Goal: Information Seeking & Learning: Learn about a topic

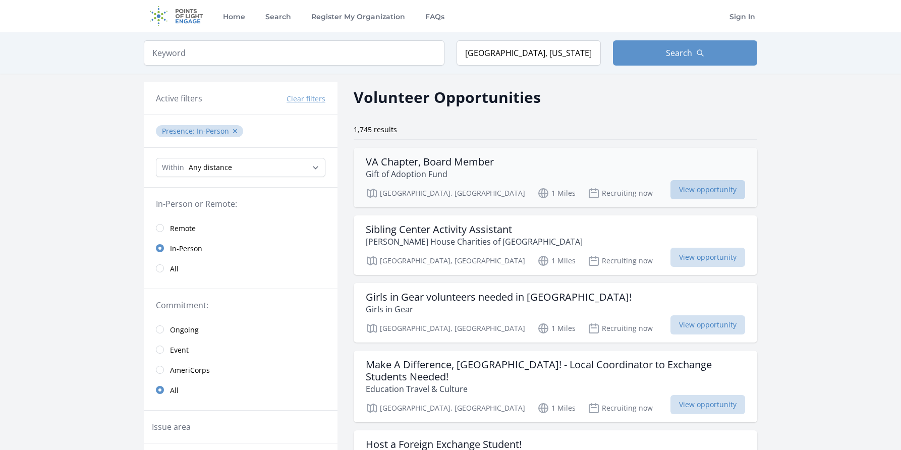
click at [708, 190] on span "View opportunity" at bounding box center [707, 189] width 75 height 19
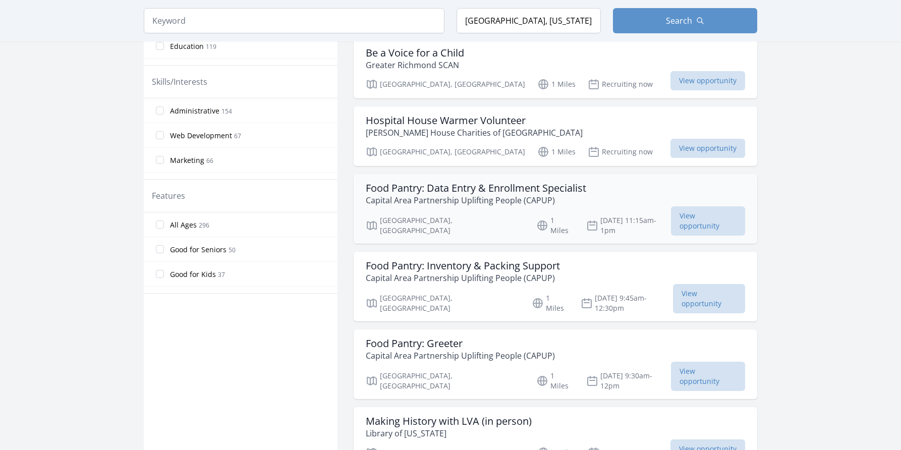
scroll to position [480, 0]
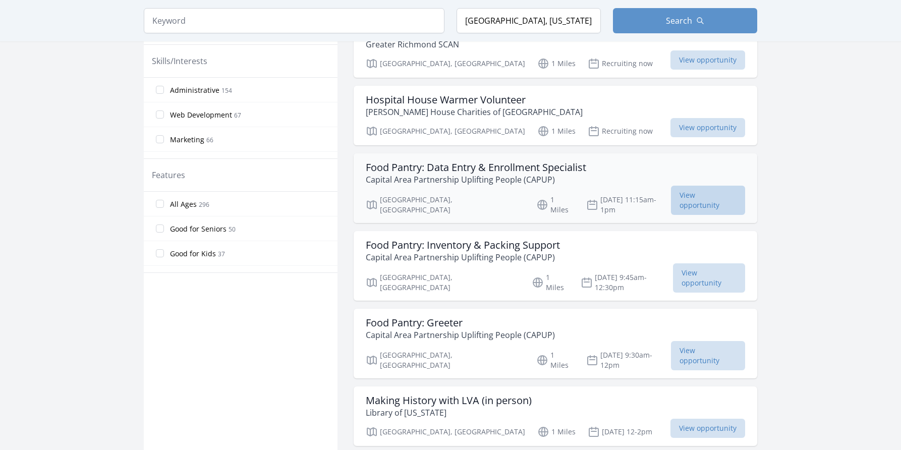
click at [687, 195] on span "View opportunity" at bounding box center [708, 200] width 74 height 29
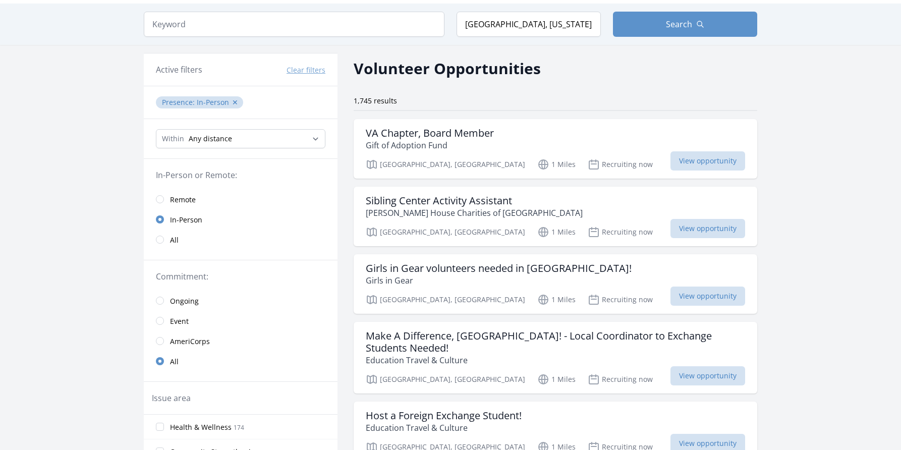
scroll to position [31, 0]
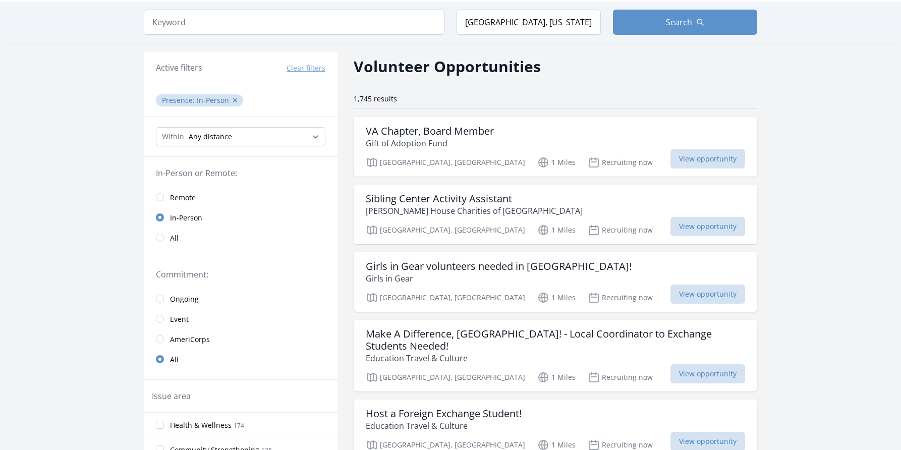
click at [161, 298] on input "radio" at bounding box center [160, 298] width 8 height 8
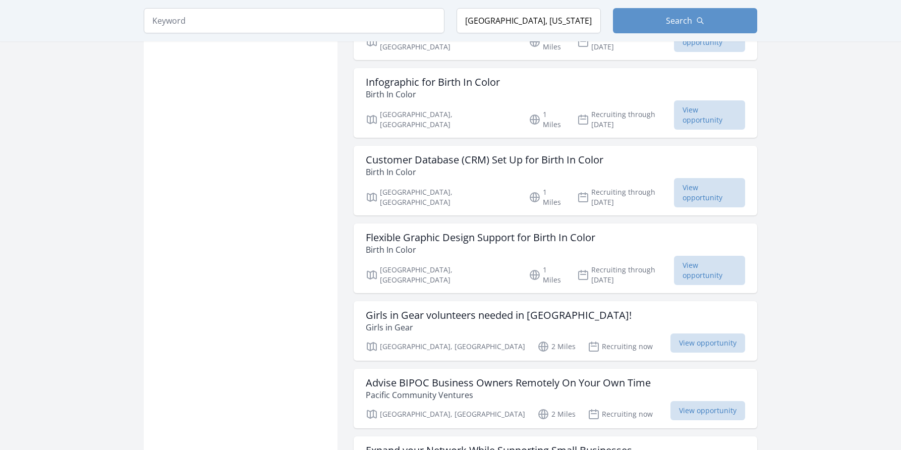
scroll to position [1155, 0]
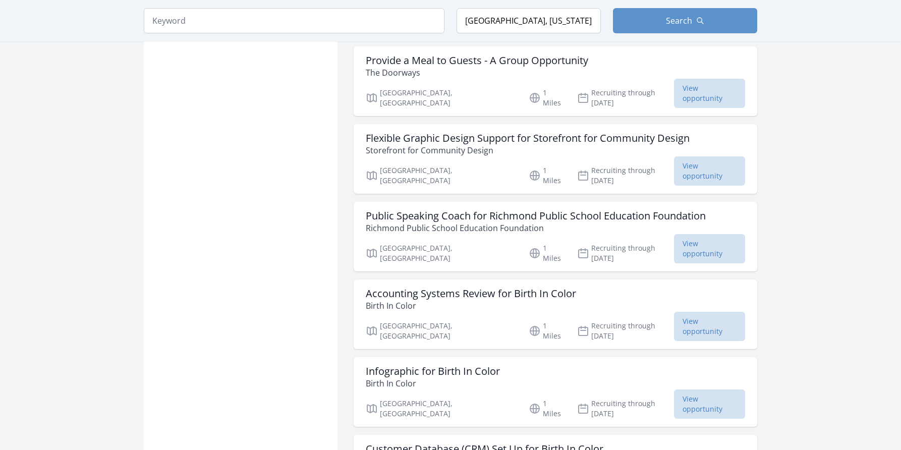
scroll to position [420, 0]
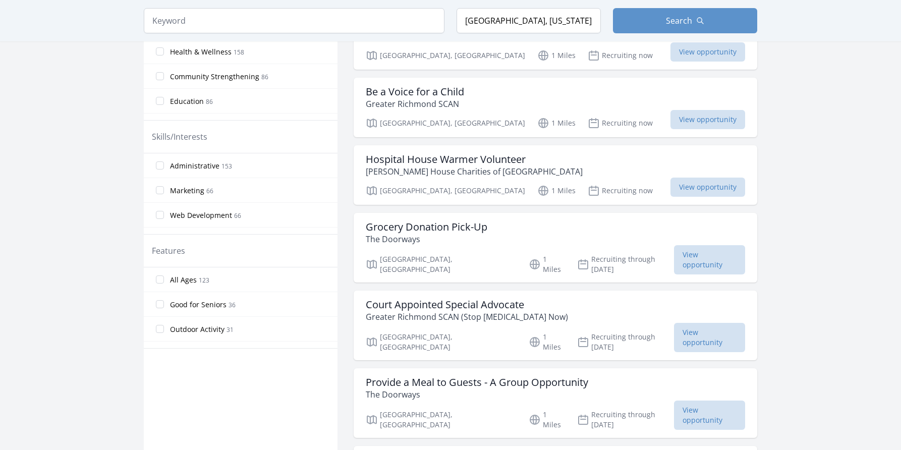
click at [163, 281] on input "All Ages 123" at bounding box center [160, 279] width 8 height 8
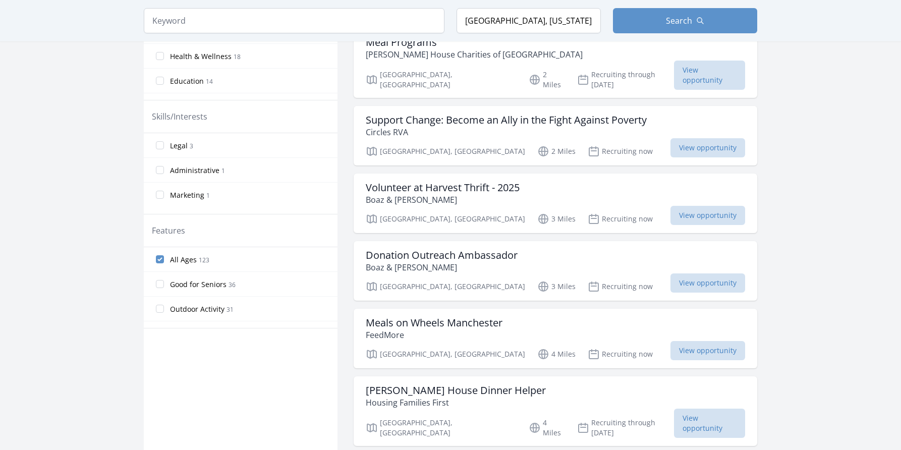
click at [159, 281] on input "Good for Seniors 36" at bounding box center [160, 284] width 8 height 8
click at [159, 283] on input "Good for Seniors 36" at bounding box center [160, 284] width 8 height 8
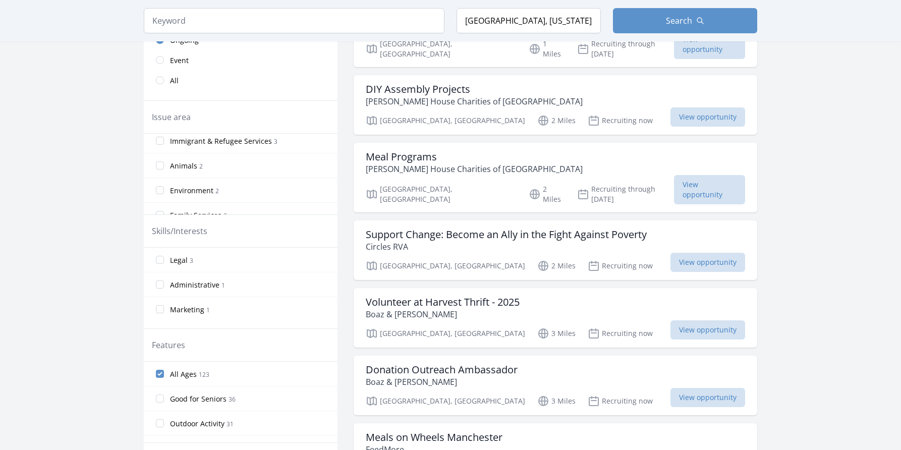
scroll to position [255, 0]
click at [161, 166] on input "Animals 2" at bounding box center [160, 163] width 8 height 8
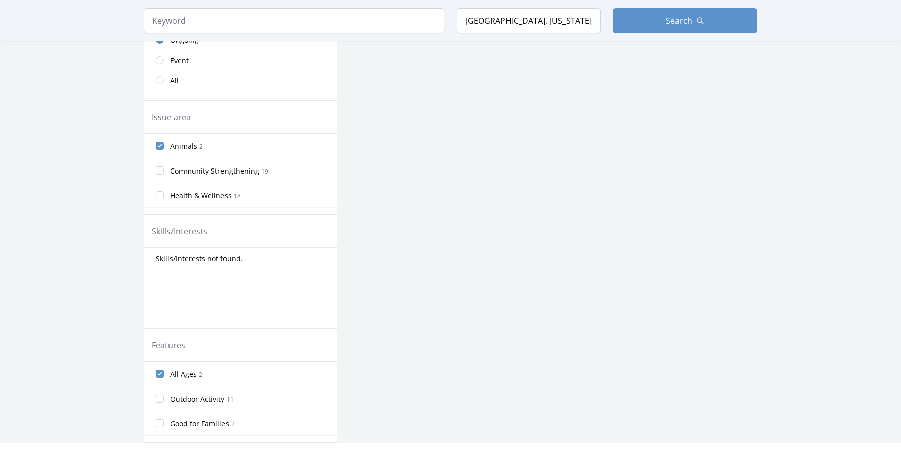
scroll to position [0, 0]
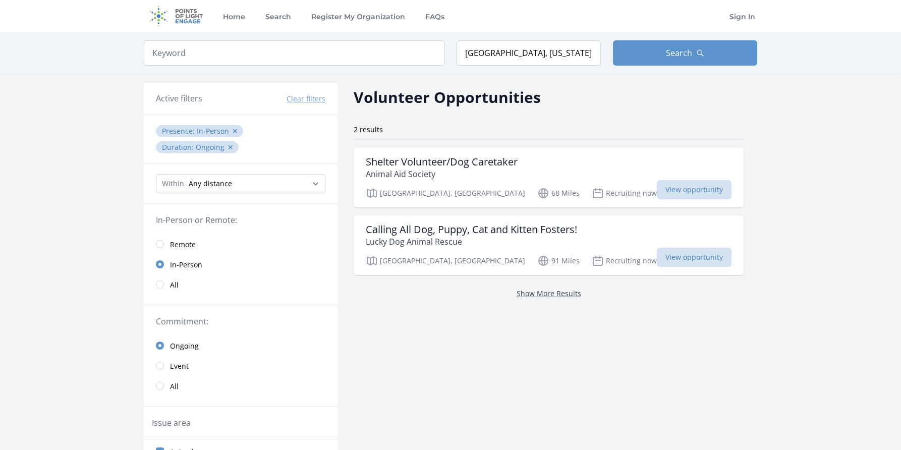
click at [516, 296] on link "Show More Results" at bounding box center [548, 293] width 65 height 10
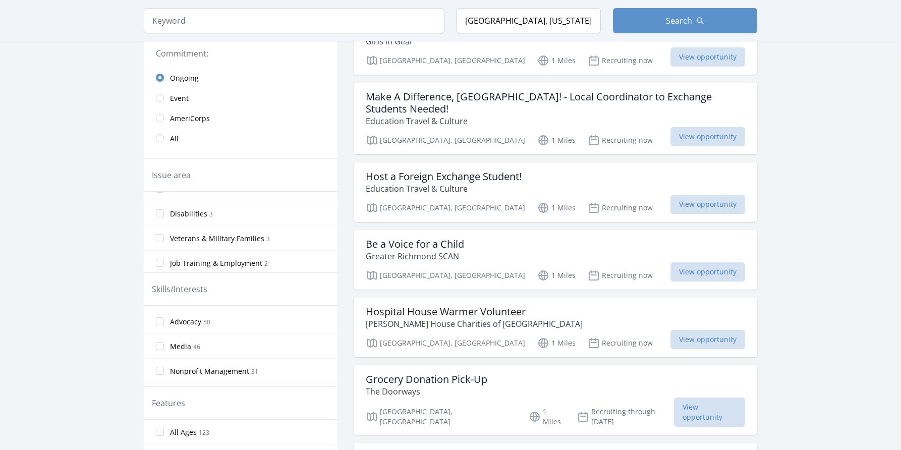
scroll to position [532, 0]
click at [162, 217] on input "Disabilities 3" at bounding box center [160, 215] width 8 height 8
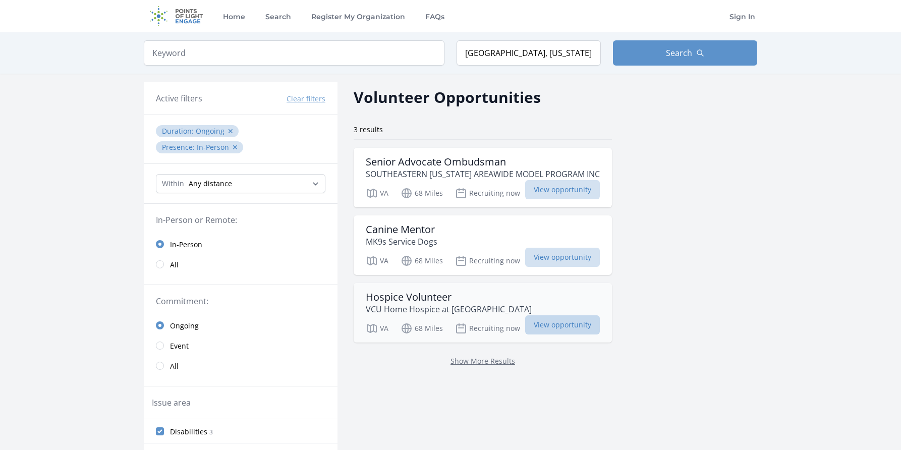
click at [561, 322] on span "View opportunity" at bounding box center [562, 324] width 75 height 19
select select "8046"
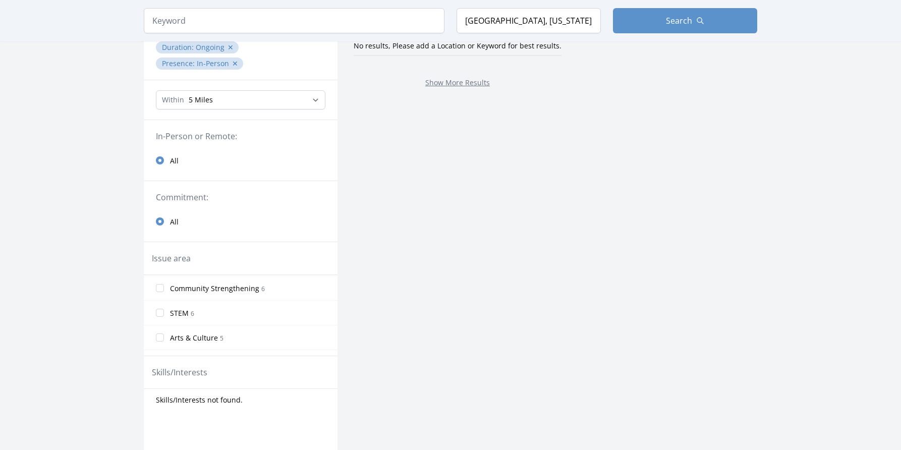
scroll to position [79, 0]
click at [159, 305] on input "STEM 6" at bounding box center [160, 307] width 8 height 8
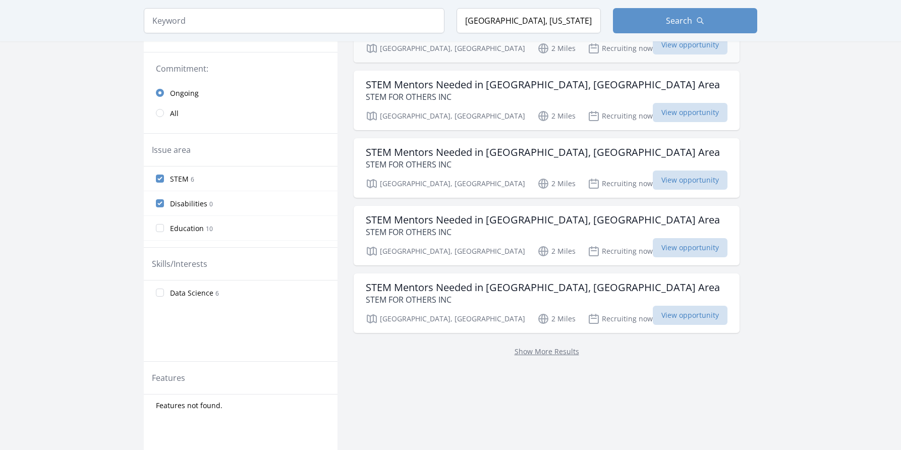
scroll to position [331, 0]
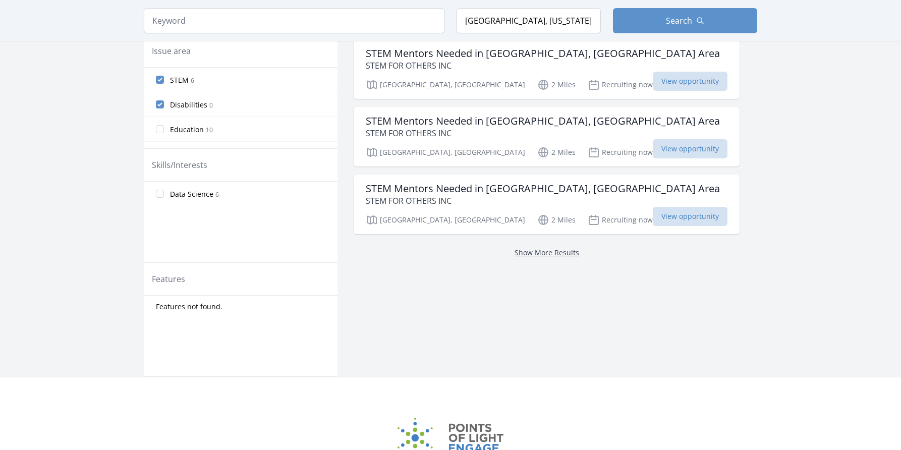
click at [514, 255] on link "Show More Results" at bounding box center [546, 253] width 65 height 10
click at [514, 251] on link "Show More Results" at bounding box center [546, 253] width 65 height 10
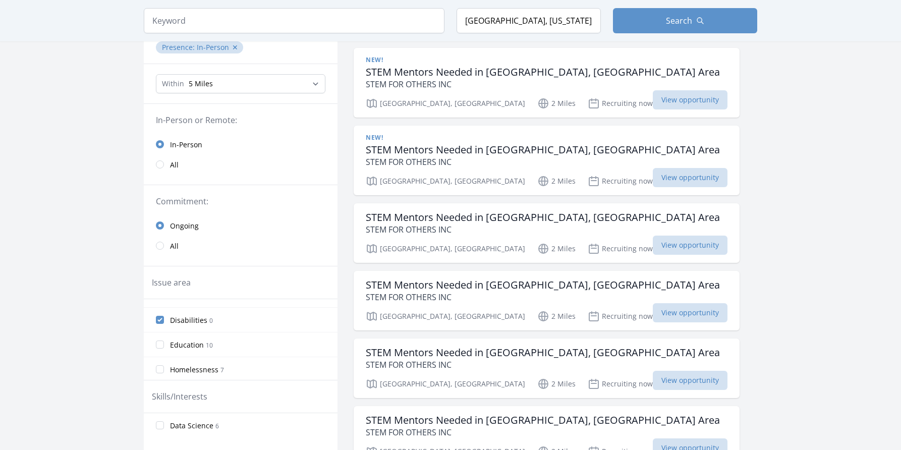
scroll to position [77, 0]
click at [159, 333] on input "Community Strengthening 6" at bounding box center [160, 333] width 8 height 8
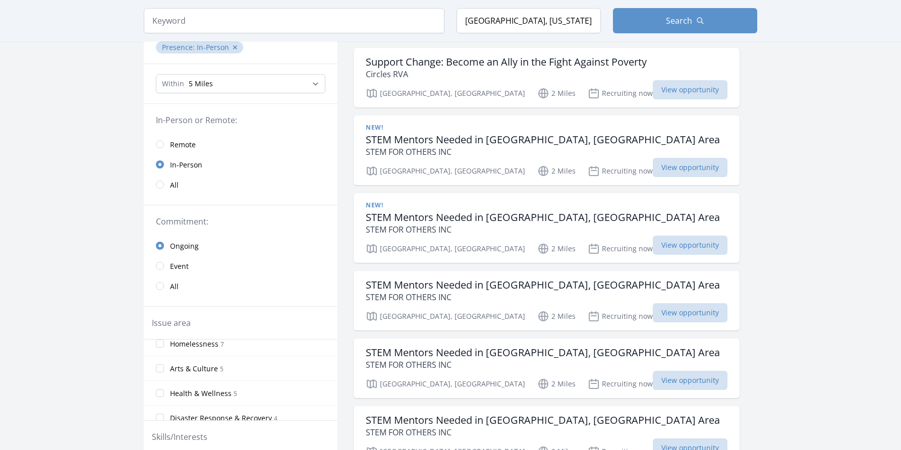
scroll to position [109, 0]
click at [159, 368] on input "Arts & Culture 5" at bounding box center [160, 366] width 8 height 8
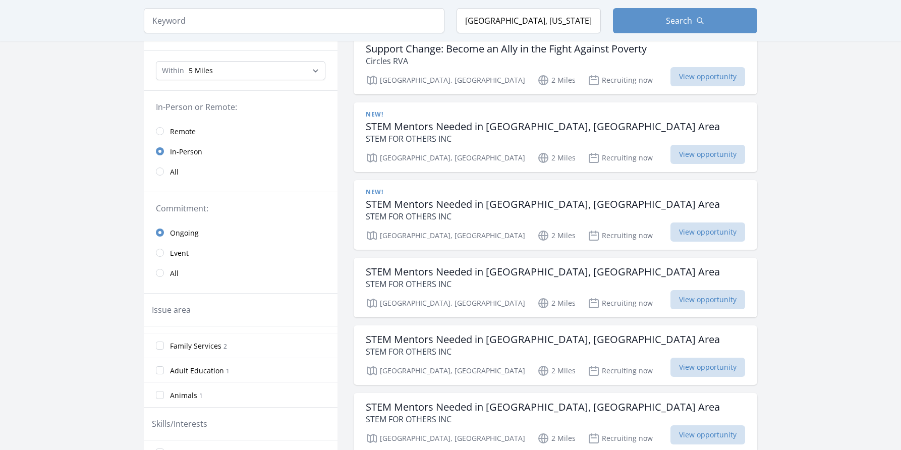
scroll to position [151, 0]
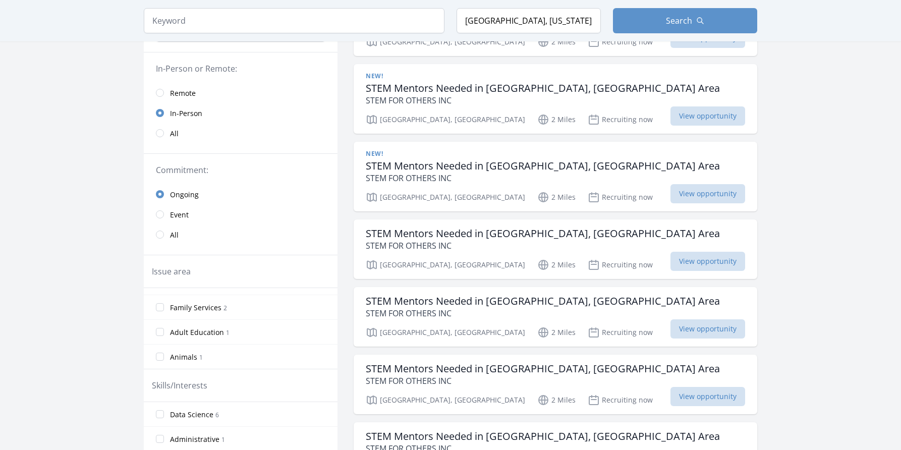
click at [160, 355] on input "Animals 1" at bounding box center [160, 356] width 8 height 8
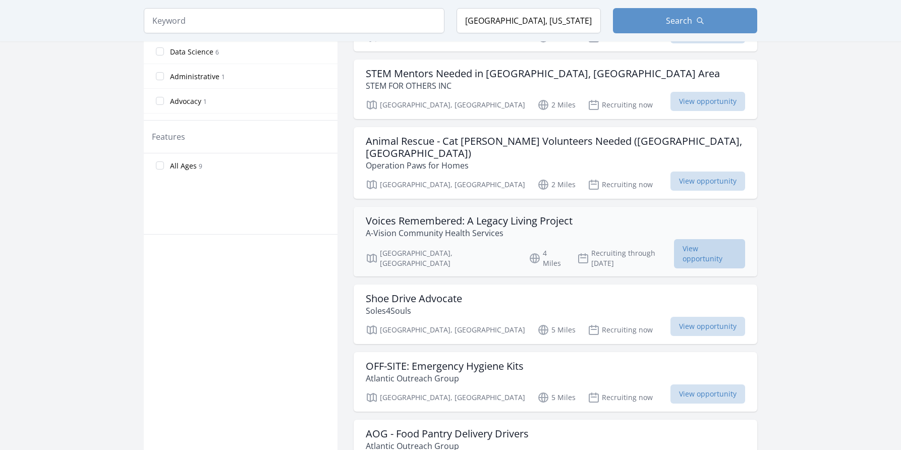
scroll to position [522, 0]
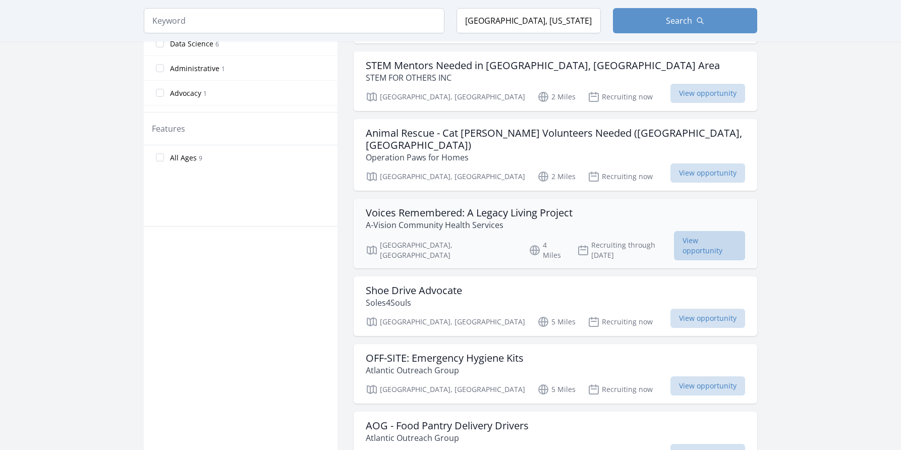
click at [674, 232] on span "View opportunity" at bounding box center [709, 245] width 71 height 29
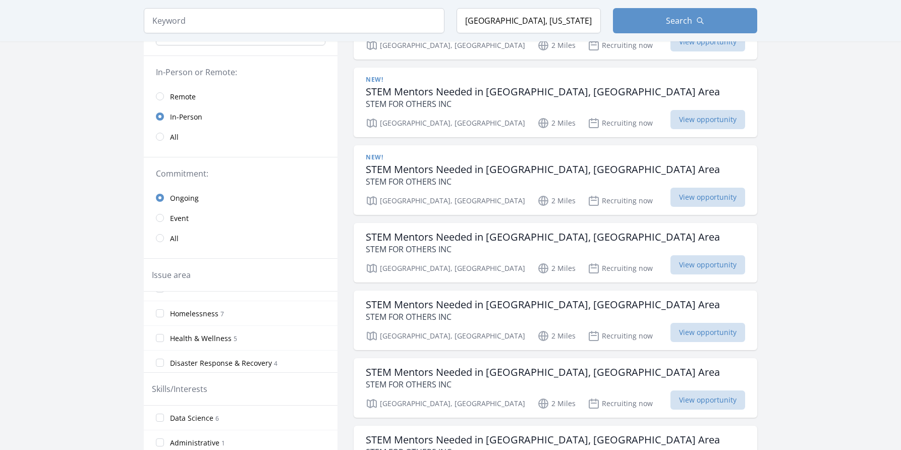
scroll to position [123, 0]
click at [159, 303] on input "Education 10" at bounding box center [160, 305] width 8 height 8
click at [159, 353] on input "STEM 6" at bounding box center [160, 353] width 8 height 8
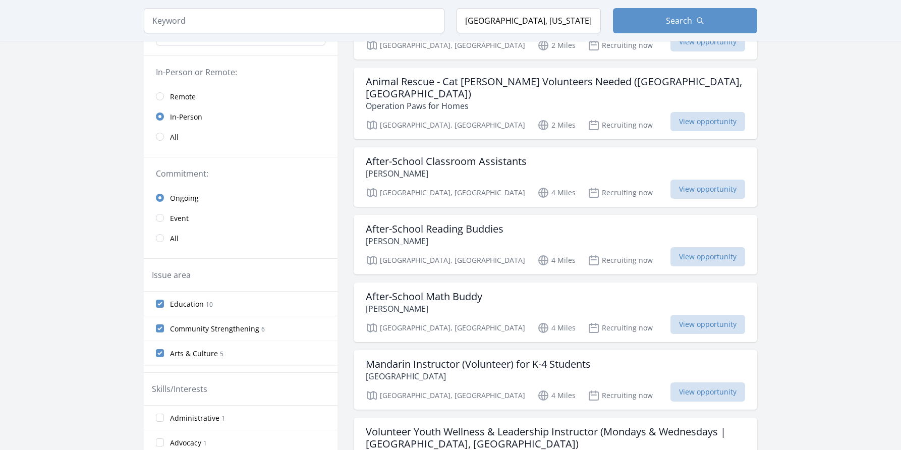
click at [160, 352] on input "Arts & Culture 5" at bounding box center [160, 353] width 8 height 8
click at [161, 330] on input "Community Strengthening 6" at bounding box center [160, 328] width 8 height 8
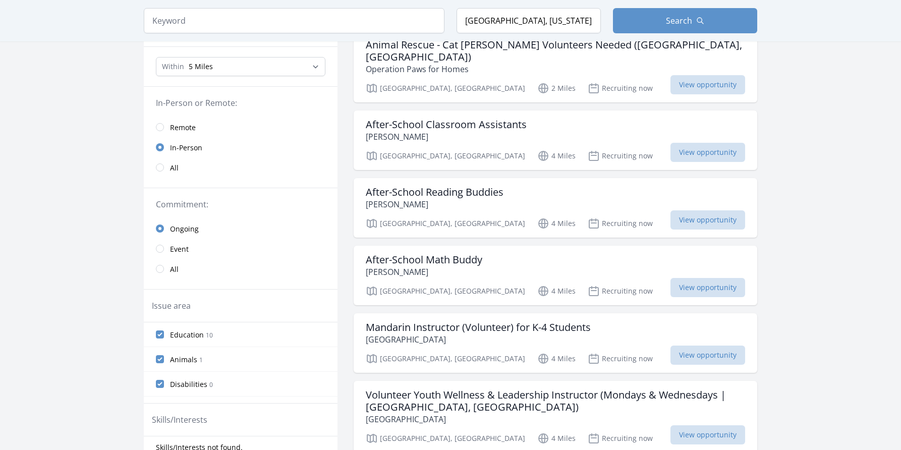
scroll to position [170, 0]
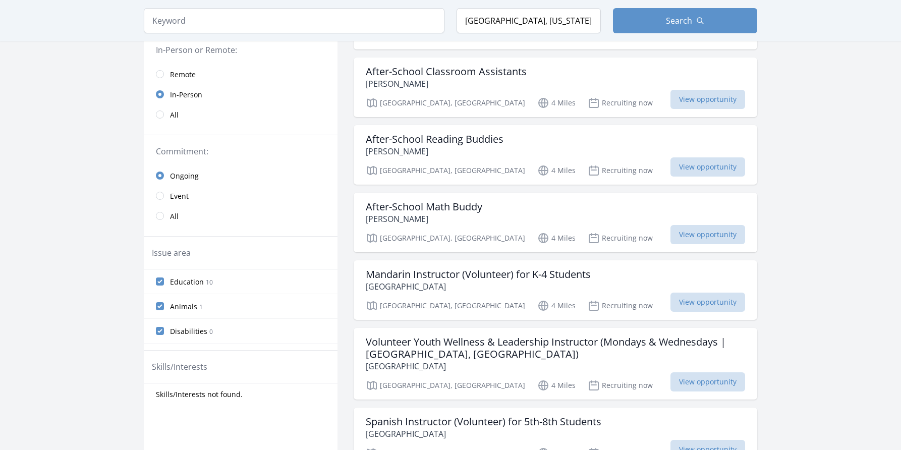
click at [159, 331] on input "Disabilities 0" at bounding box center [160, 331] width 8 height 8
click at [698, 157] on span "View opportunity" at bounding box center [707, 166] width 75 height 19
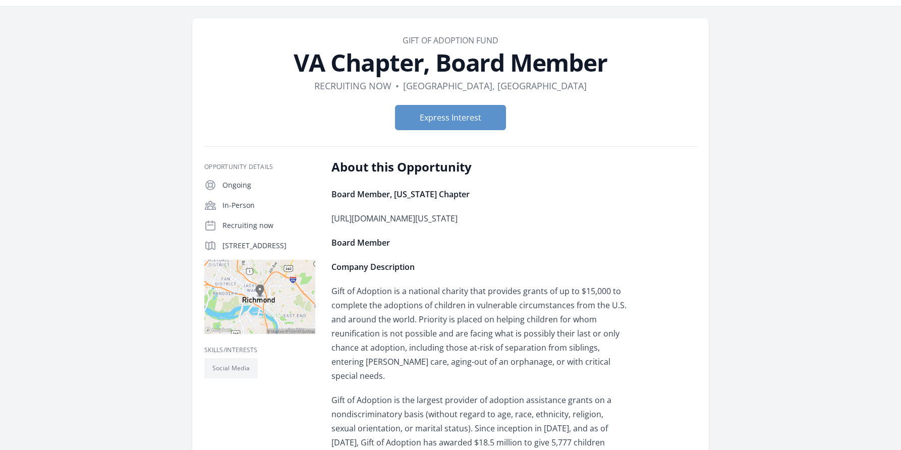
scroll to position [28, 0]
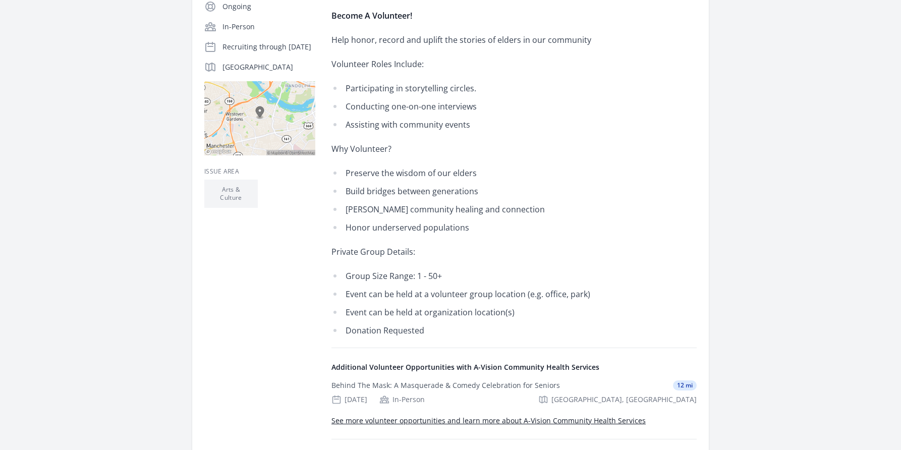
scroll to position [254, 0]
